Goal: Information Seeking & Learning: Learn about a topic

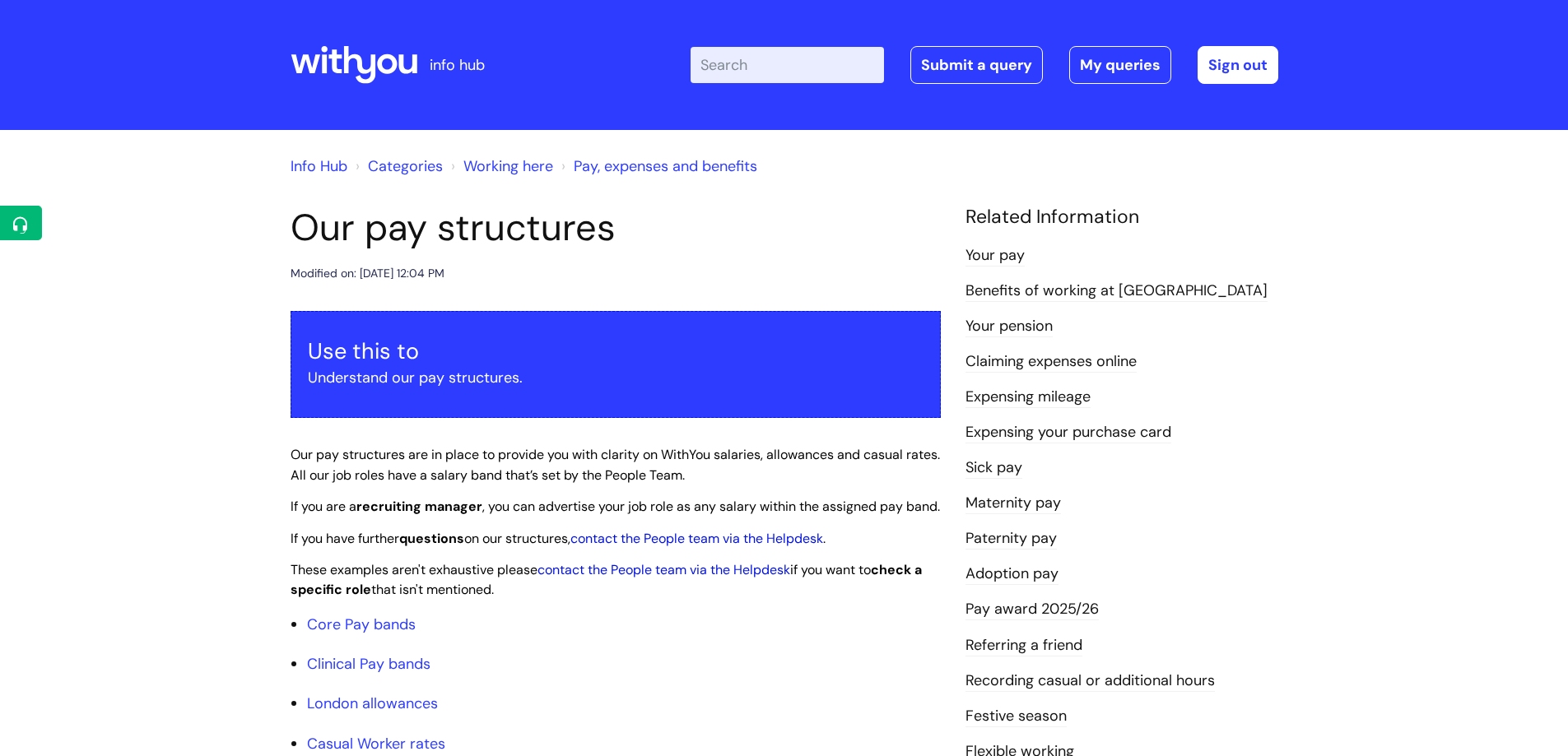
click at [778, 62] on input "Enter your search term here..." at bounding box center [788, 65] width 193 height 36
type input "leaving"
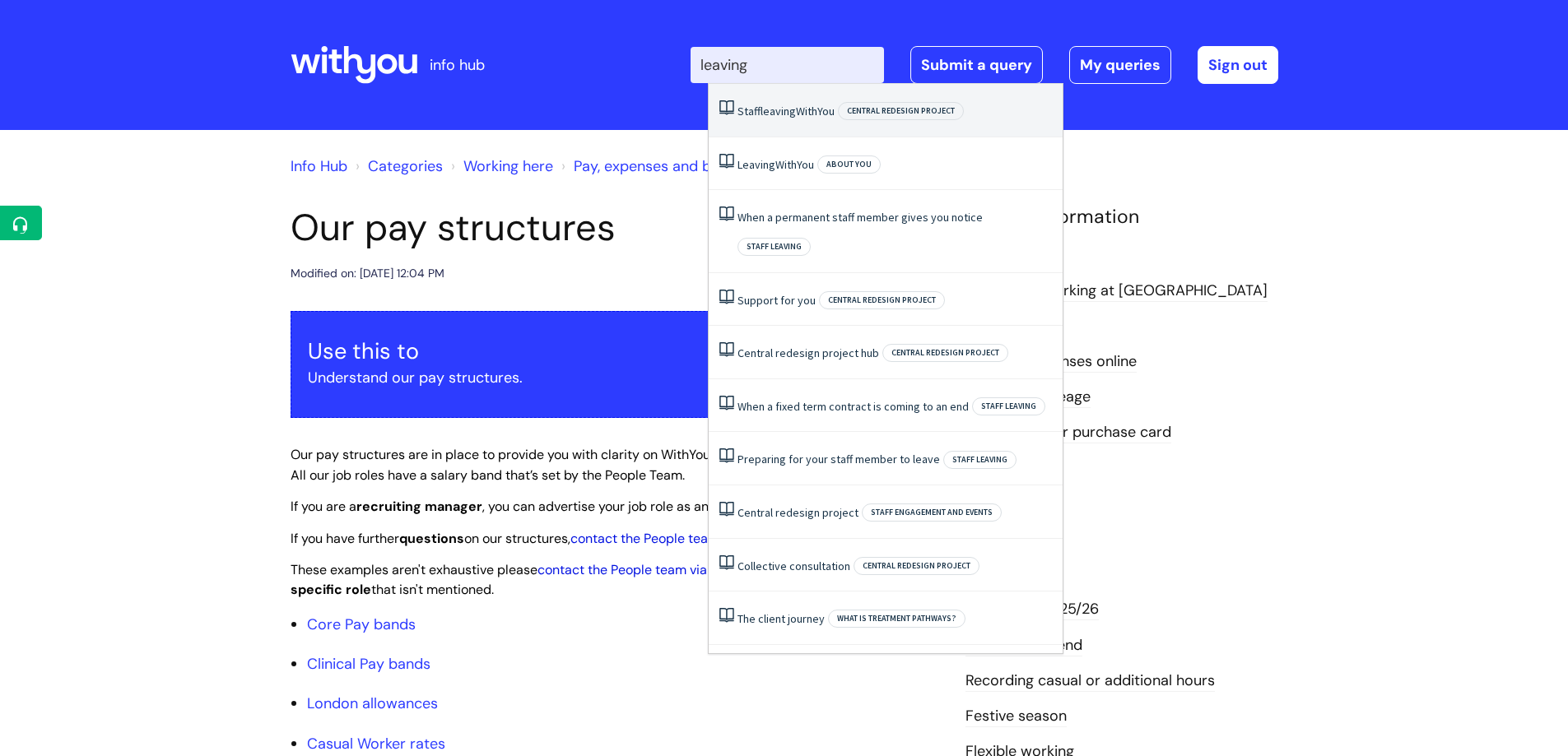
click at [760, 114] on link "Staff leaving WithYou" at bounding box center [786, 110] width 97 height 14
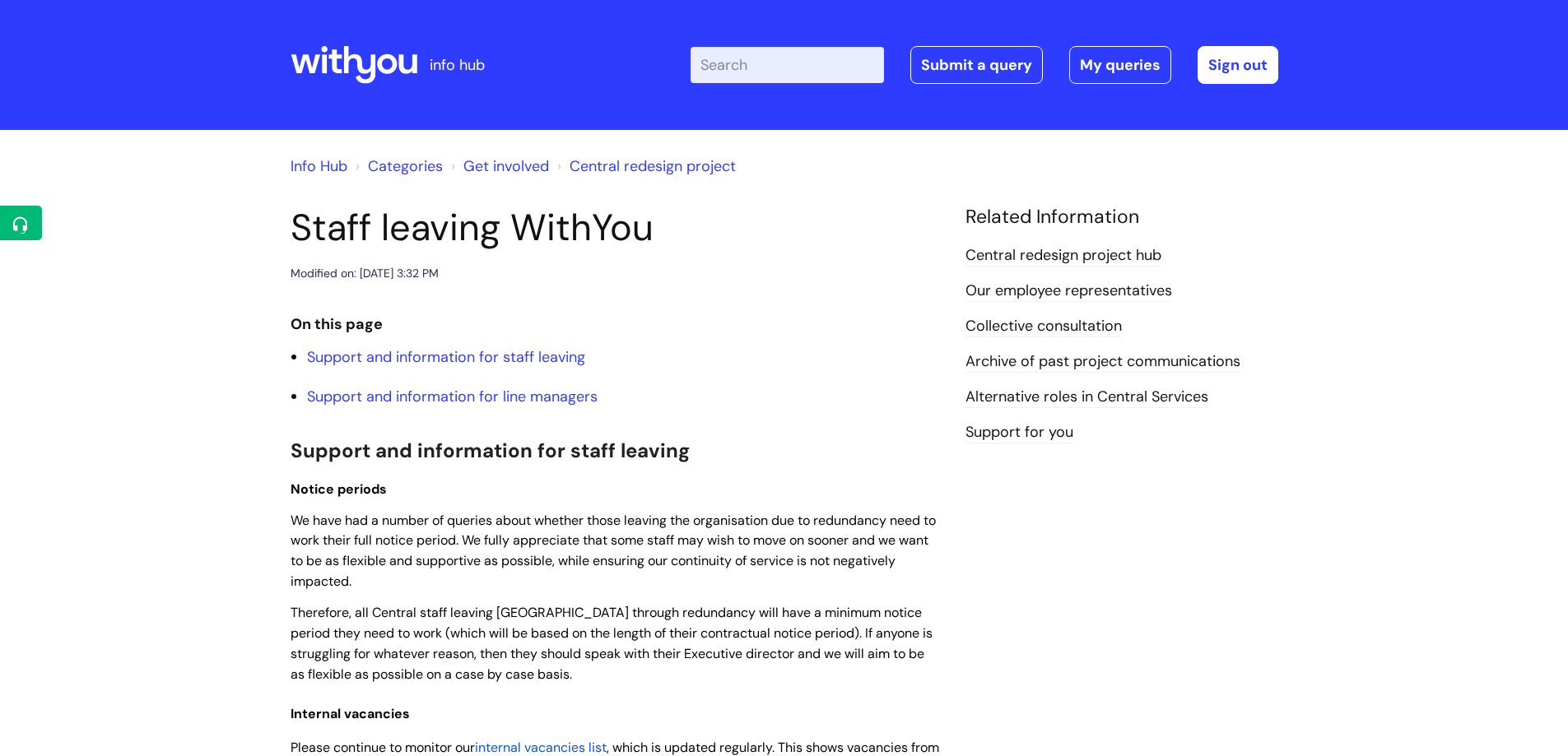
click at [840, 59] on input "Enter your search term here..." at bounding box center [788, 65] width 193 height 36
type input "leaver"
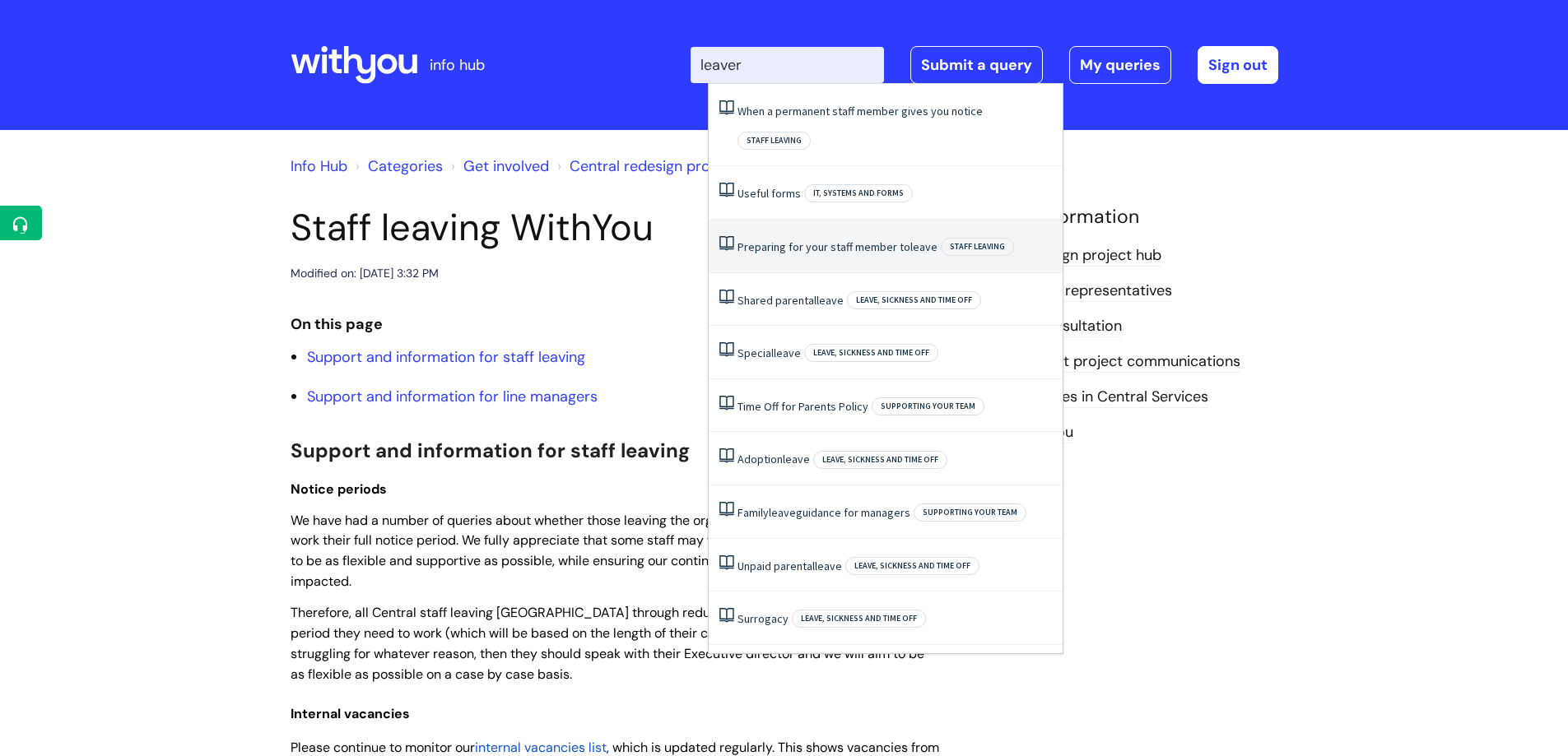
click at [822, 239] on link "Preparing for your staff member to leave" at bounding box center [838, 246] width 200 height 14
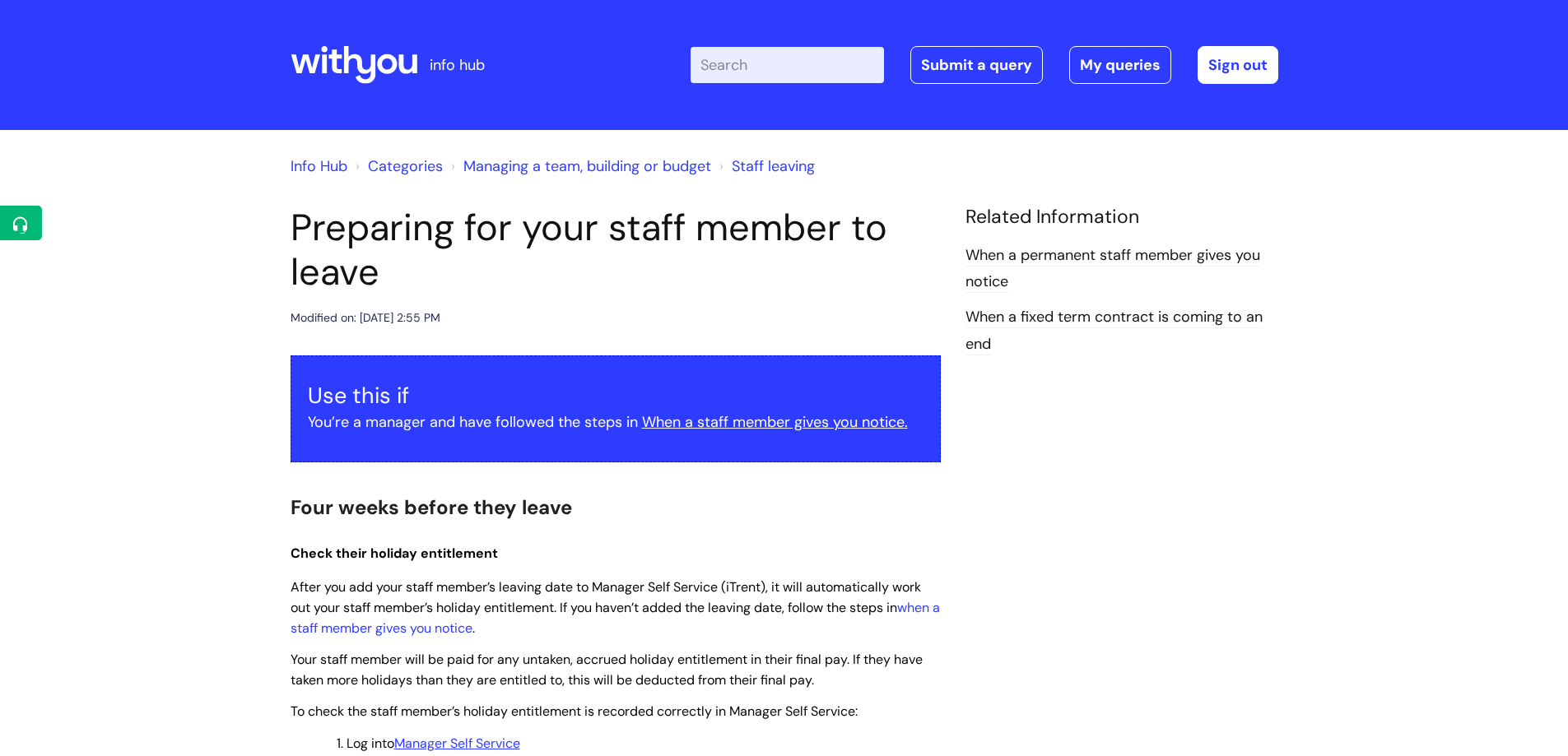
click at [804, 55] on input "Enter your search term here..." at bounding box center [788, 65] width 193 height 36
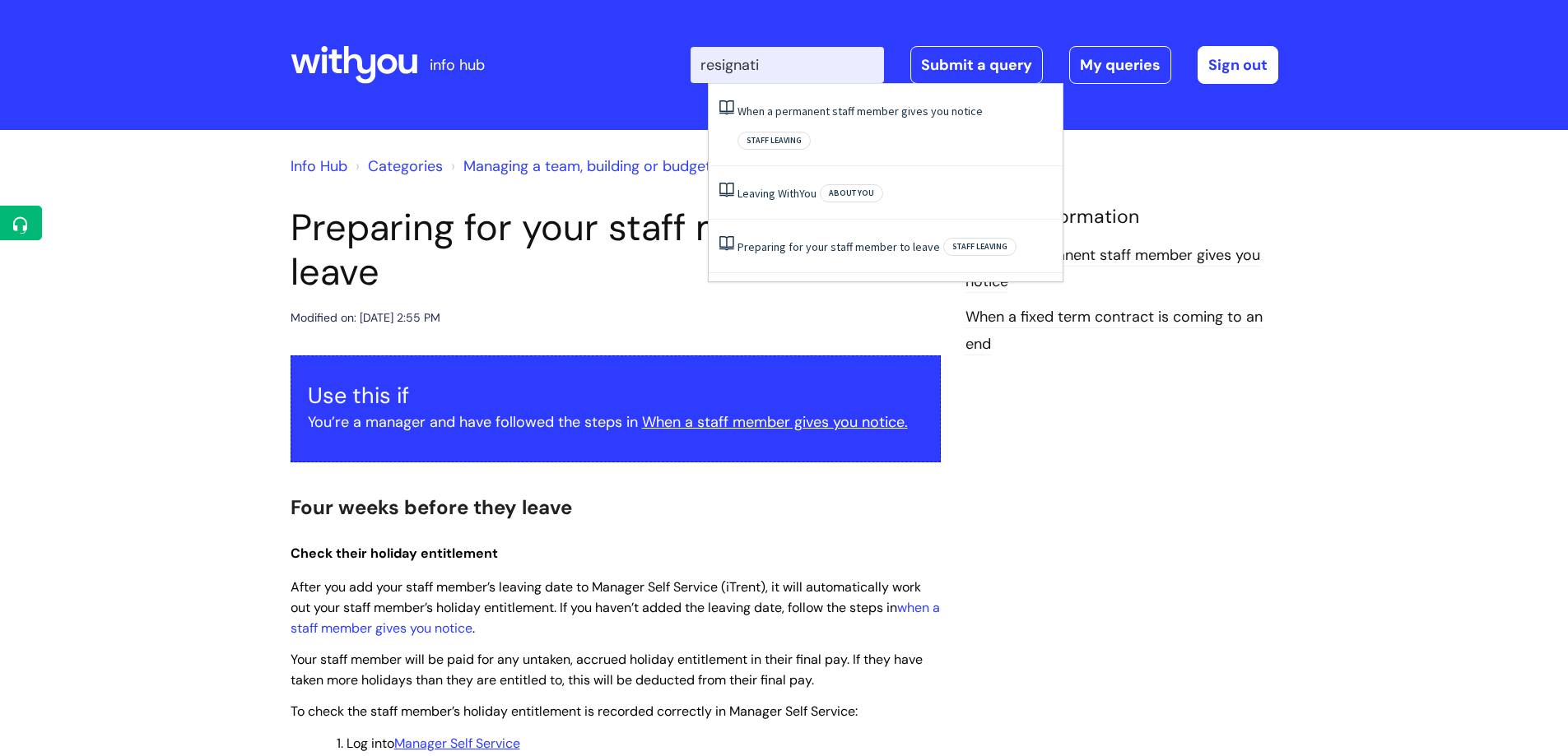
type input "resignatio"
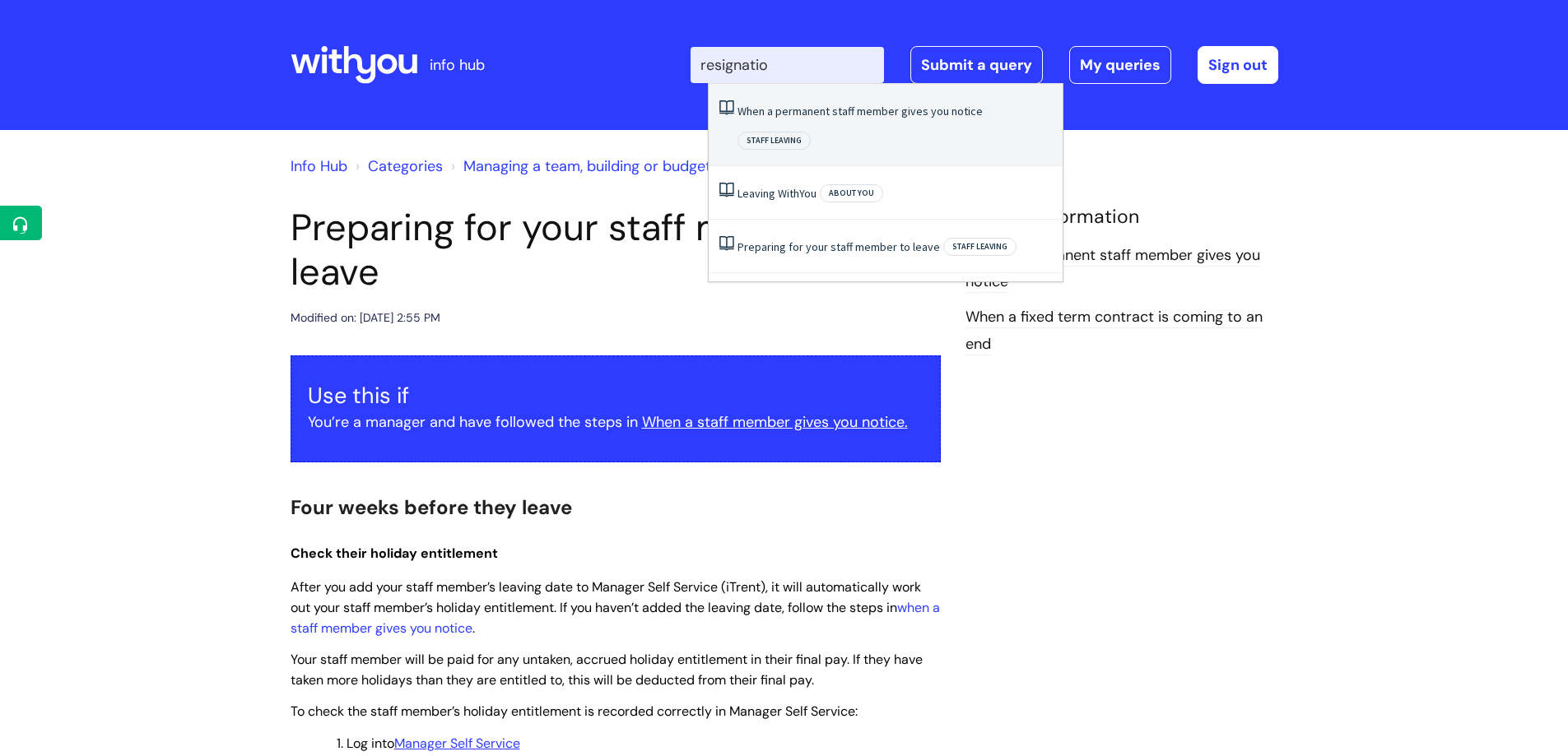
click at [804, 109] on link "When a permanent staff member gives you notice" at bounding box center [861, 110] width 245 height 14
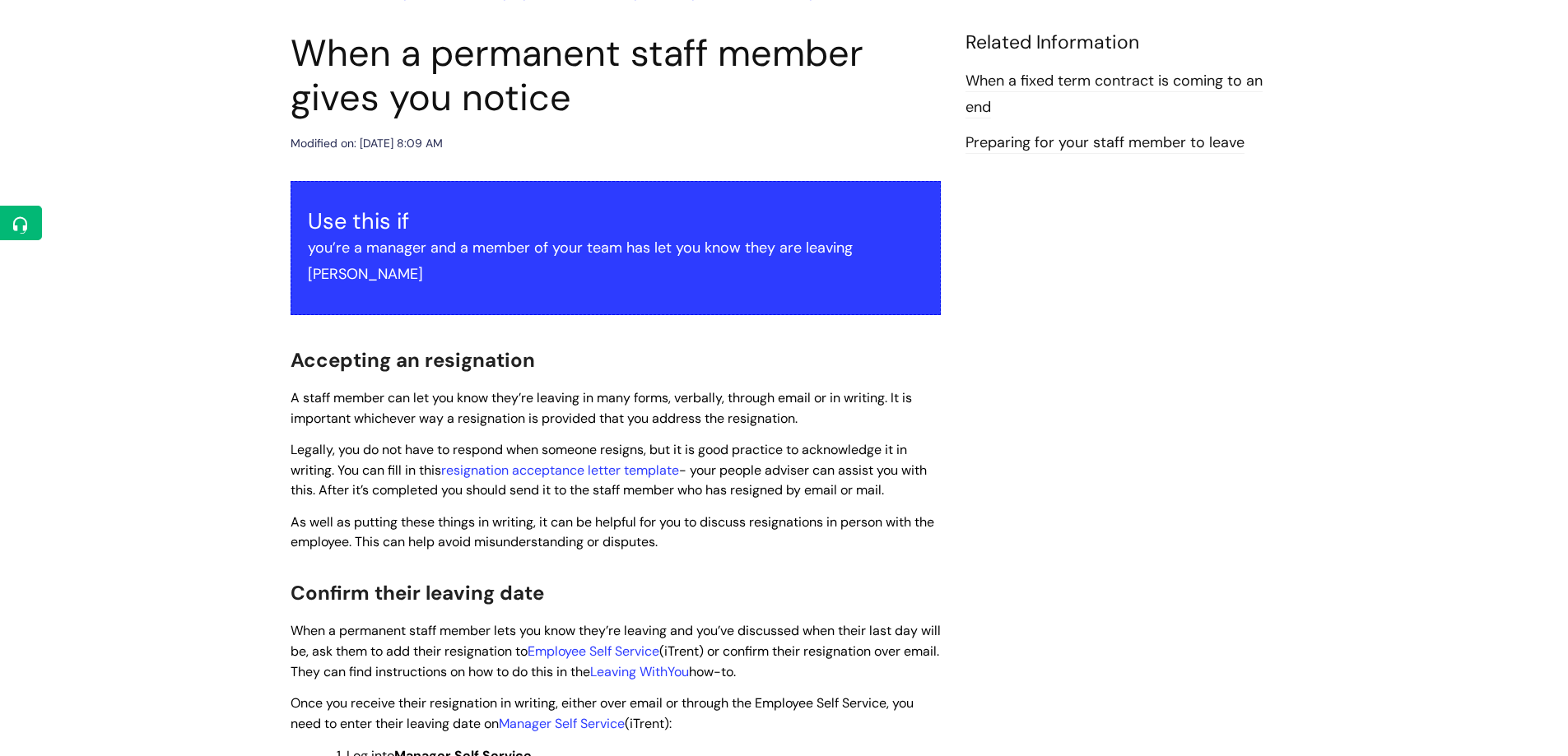
scroll to position [165, 0]
